Goal: Task Accomplishment & Management: Use online tool/utility

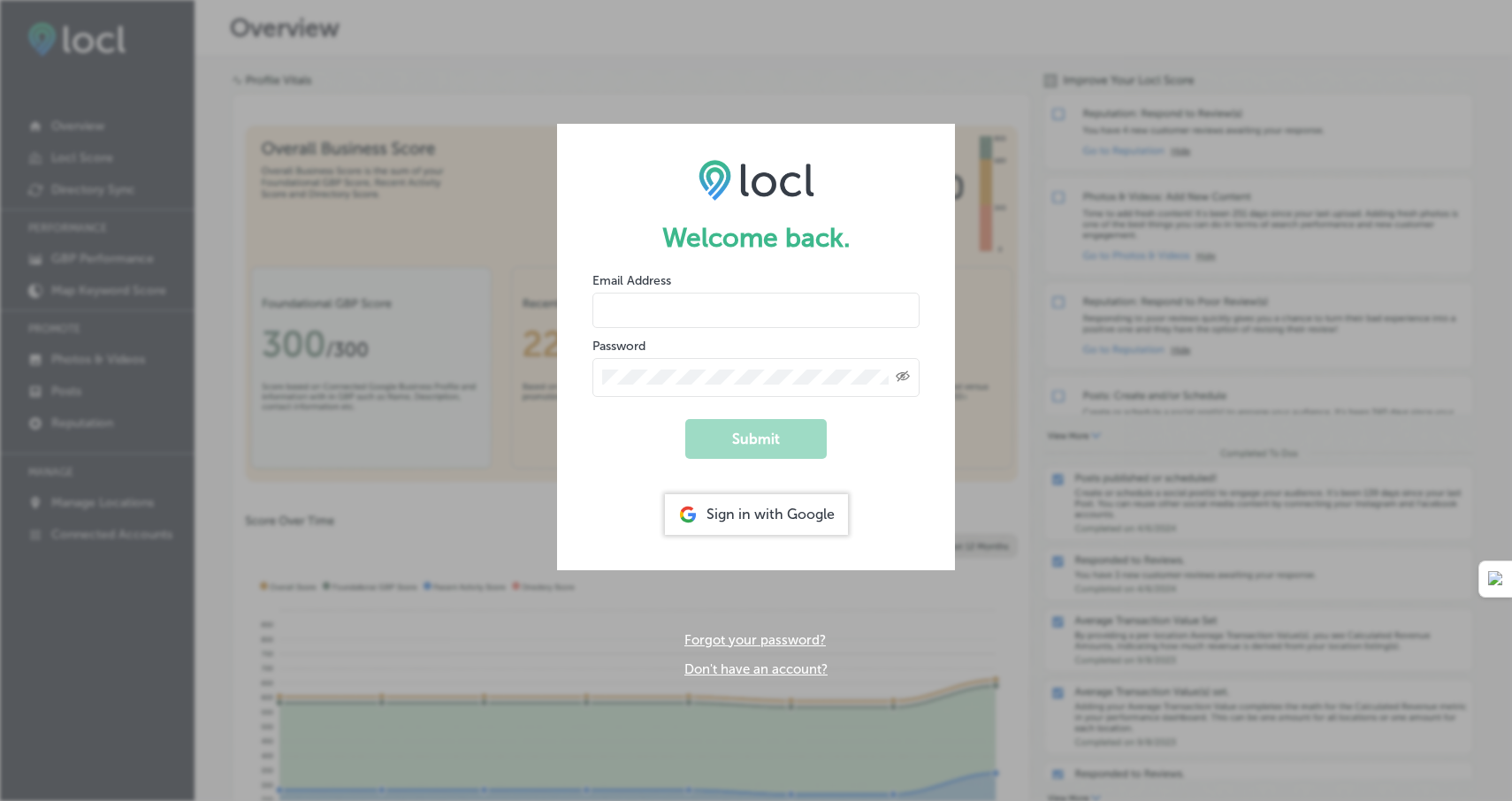
type input "[EMAIL_ADDRESS][DOMAIN_NAME]"
click at [903, 376] on icon "Created with Sketch." at bounding box center [903, 376] width 15 height 12
click at [763, 431] on button "Submit" at bounding box center [756, 438] width 142 height 40
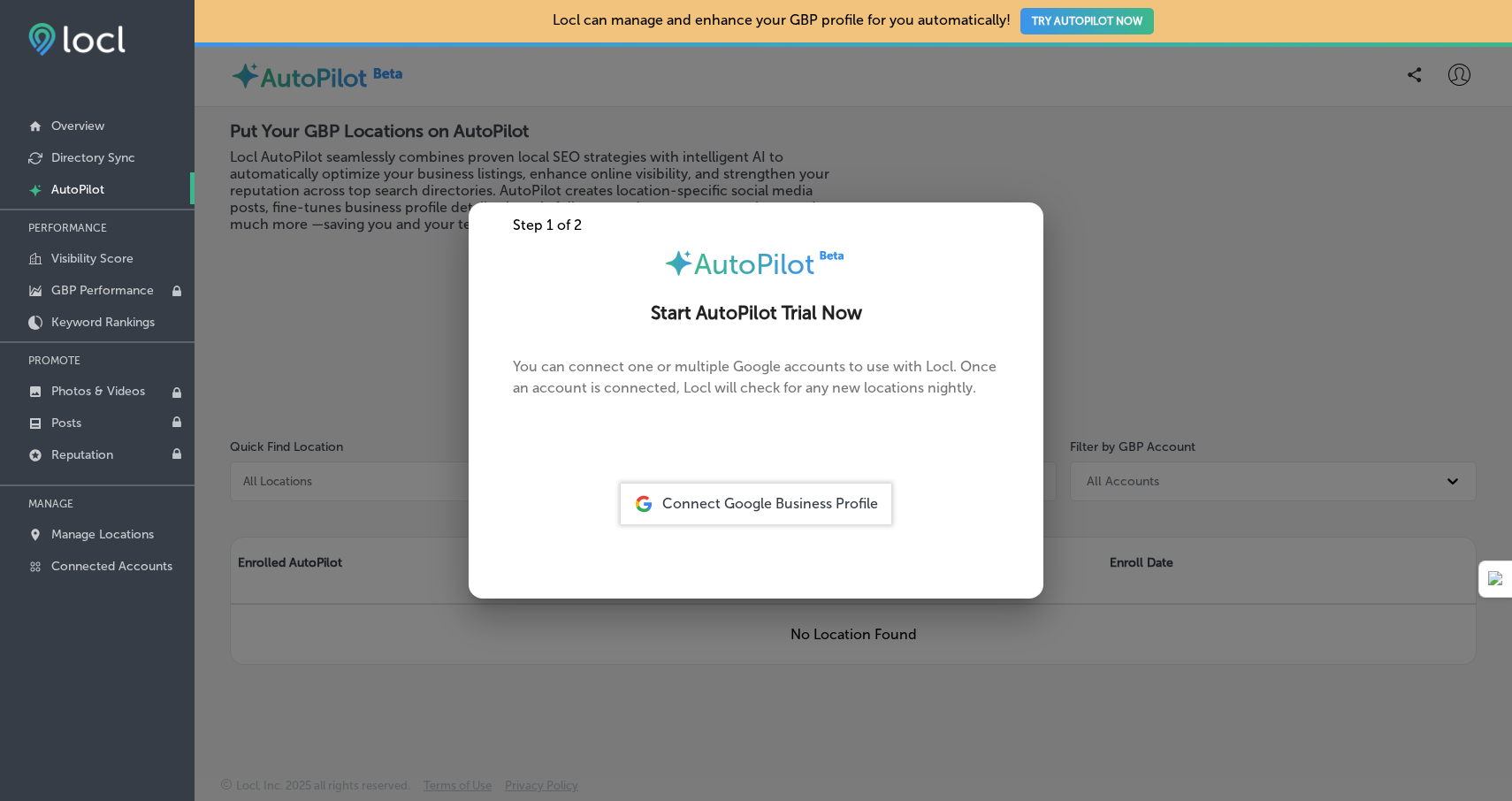
click at [775, 502] on span "Connect Google Business Profile" at bounding box center [770, 503] width 215 height 16
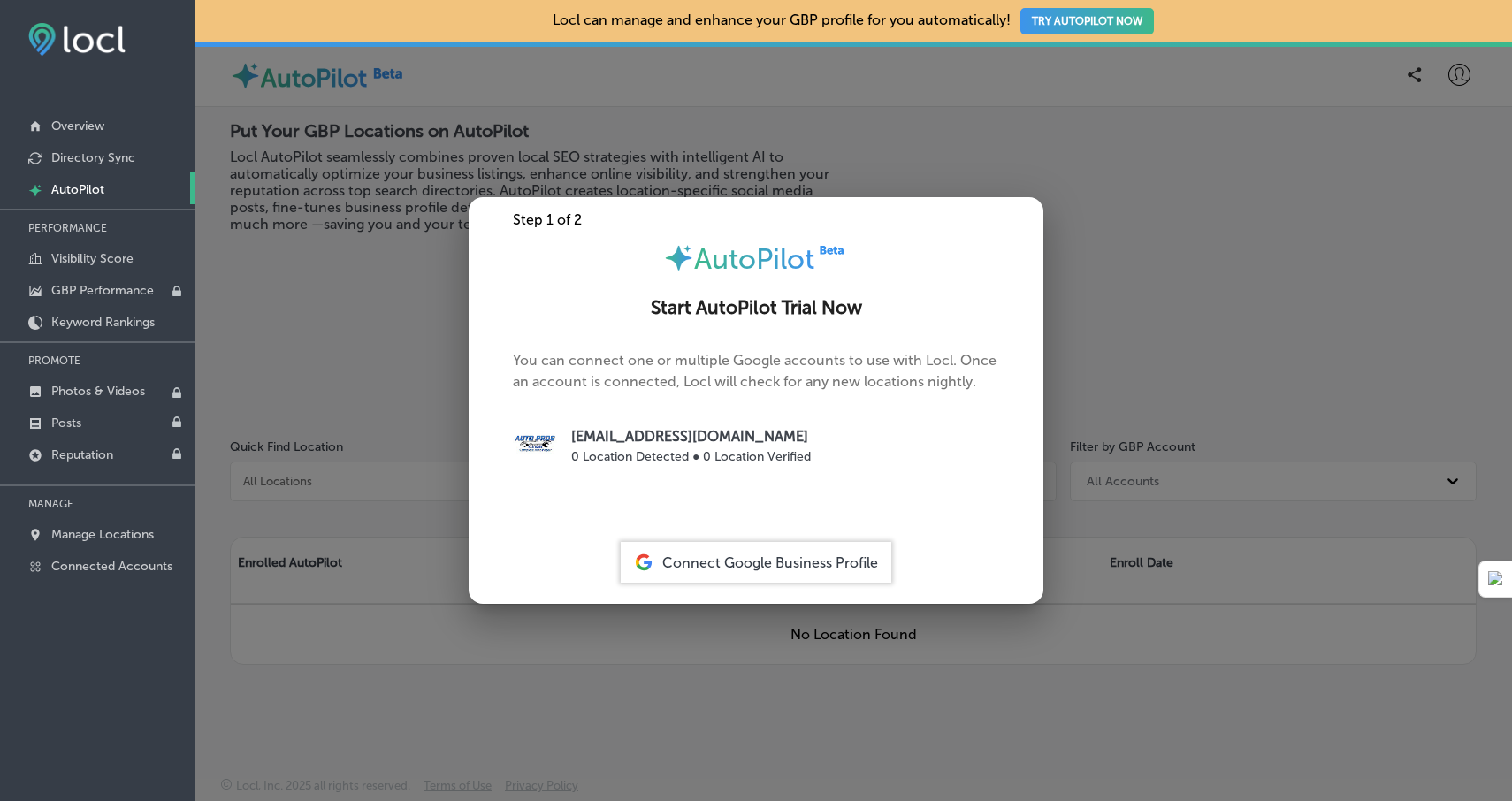
click at [816, 562] on span "Connect Google Business Profile" at bounding box center [770, 562] width 215 height 16
click at [719, 556] on span "Connect Google Business Profile" at bounding box center [770, 562] width 215 height 16
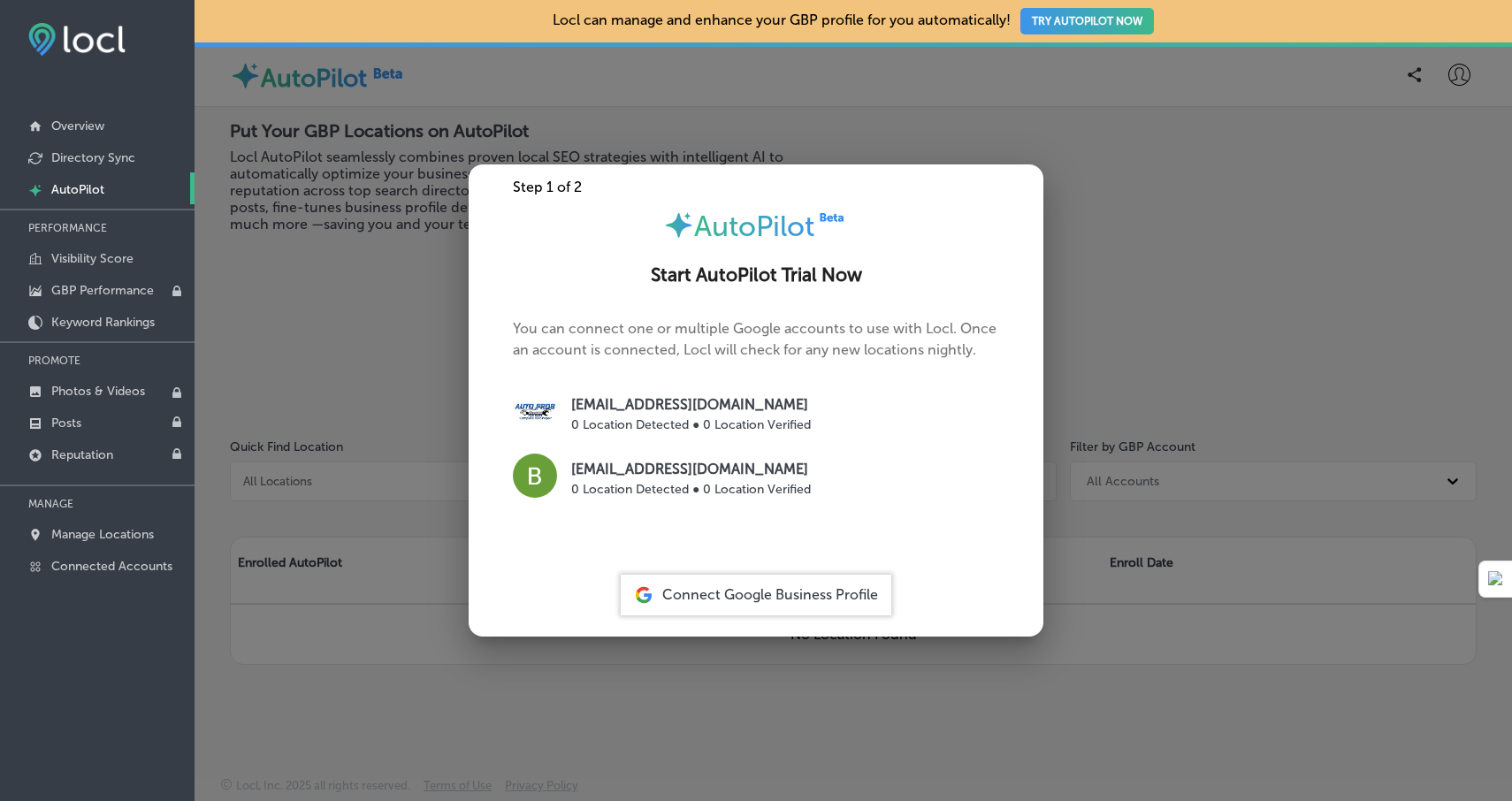
click at [680, 475] on p "[EMAIL_ADDRESS][DOMAIN_NAME]" at bounding box center [691, 469] width 240 height 21
click at [746, 584] on div "Connect Google Business Profile" at bounding box center [756, 595] width 271 height 41
click at [773, 594] on span "Connect Google Business Profile" at bounding box center [770, 593] width 215 height 16
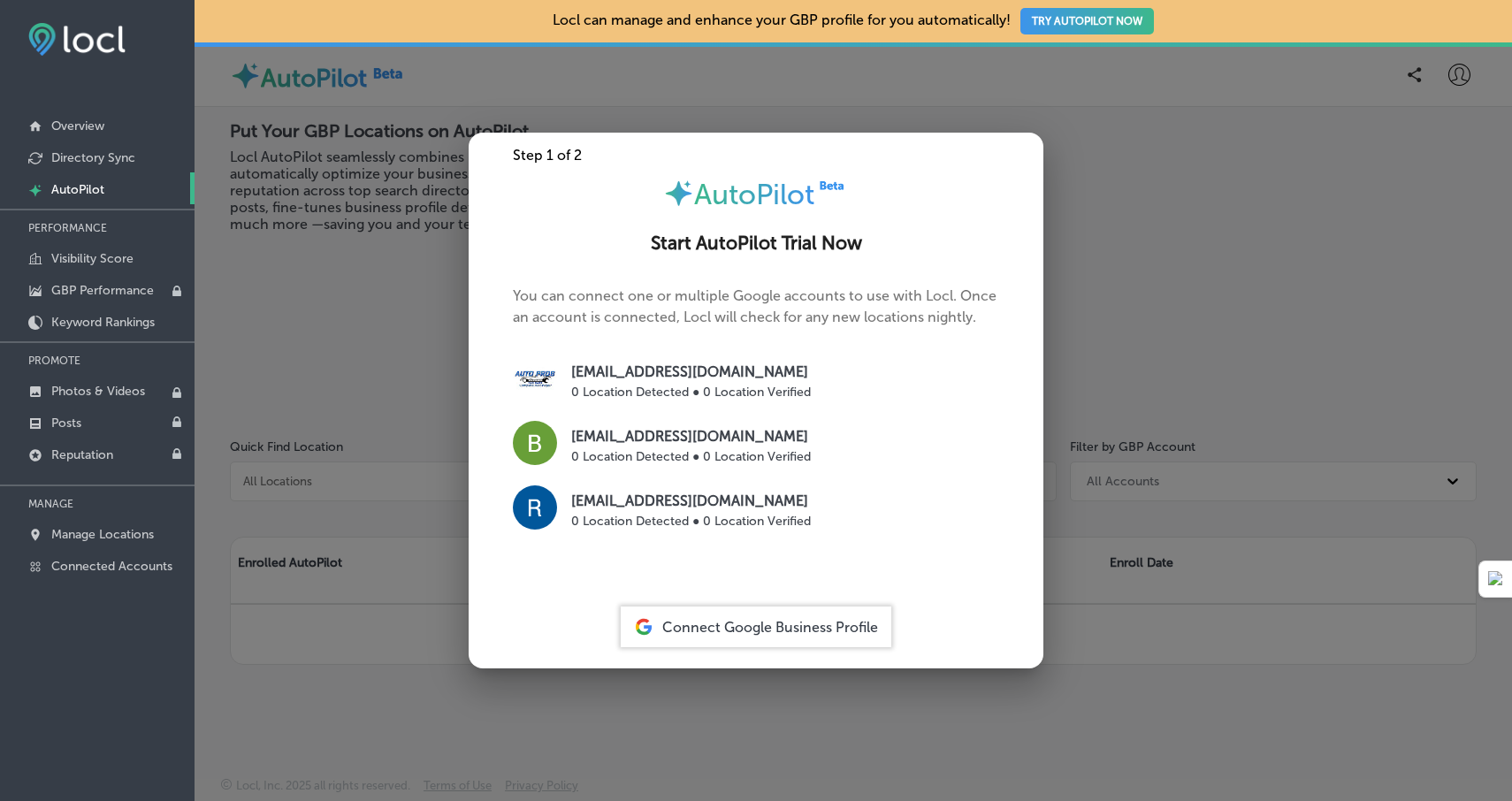
click at [691, 518] on p "0 Location Detected ● 0 Location Verified" at bounding box center [691, 521] width 240 height 18
click at [686, 512] on p "0 Location Detected ● 0 Location Verified" at bounding box center [691, 521] width 240 height 18
click at [688, 502] on p "[EMAIL_ADDRESS][DOMAIN_NAME]" at bounding box center [691, 501] width 240 height 21
click at [689, 619] on span "Connect Google Business Profile" at bounding box center [770, 626] width 215 height 16
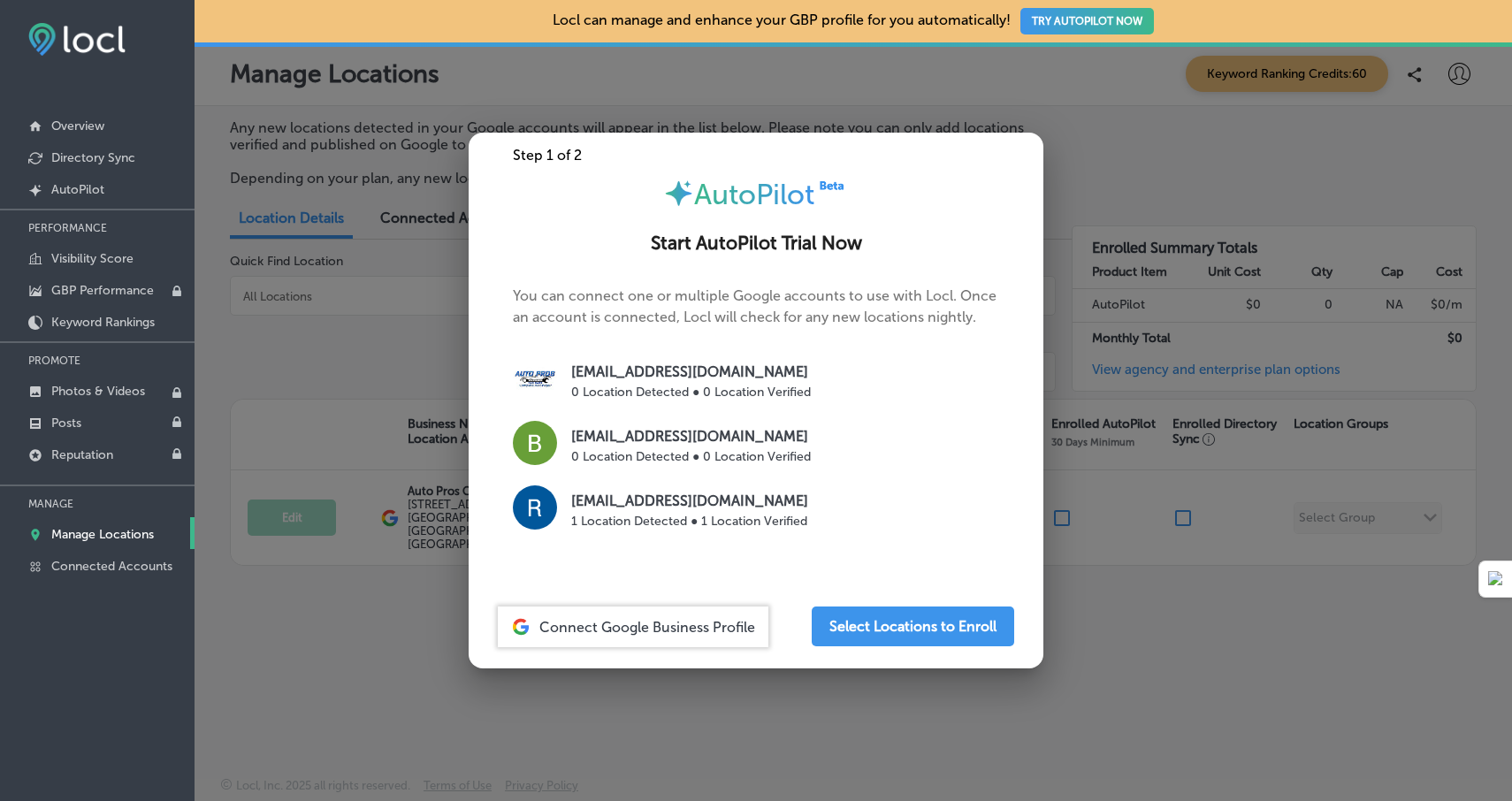
click at [1085, 630] on div at bounding box center [756, 400] width 1512 height 801
